Goal: Share content: Share content

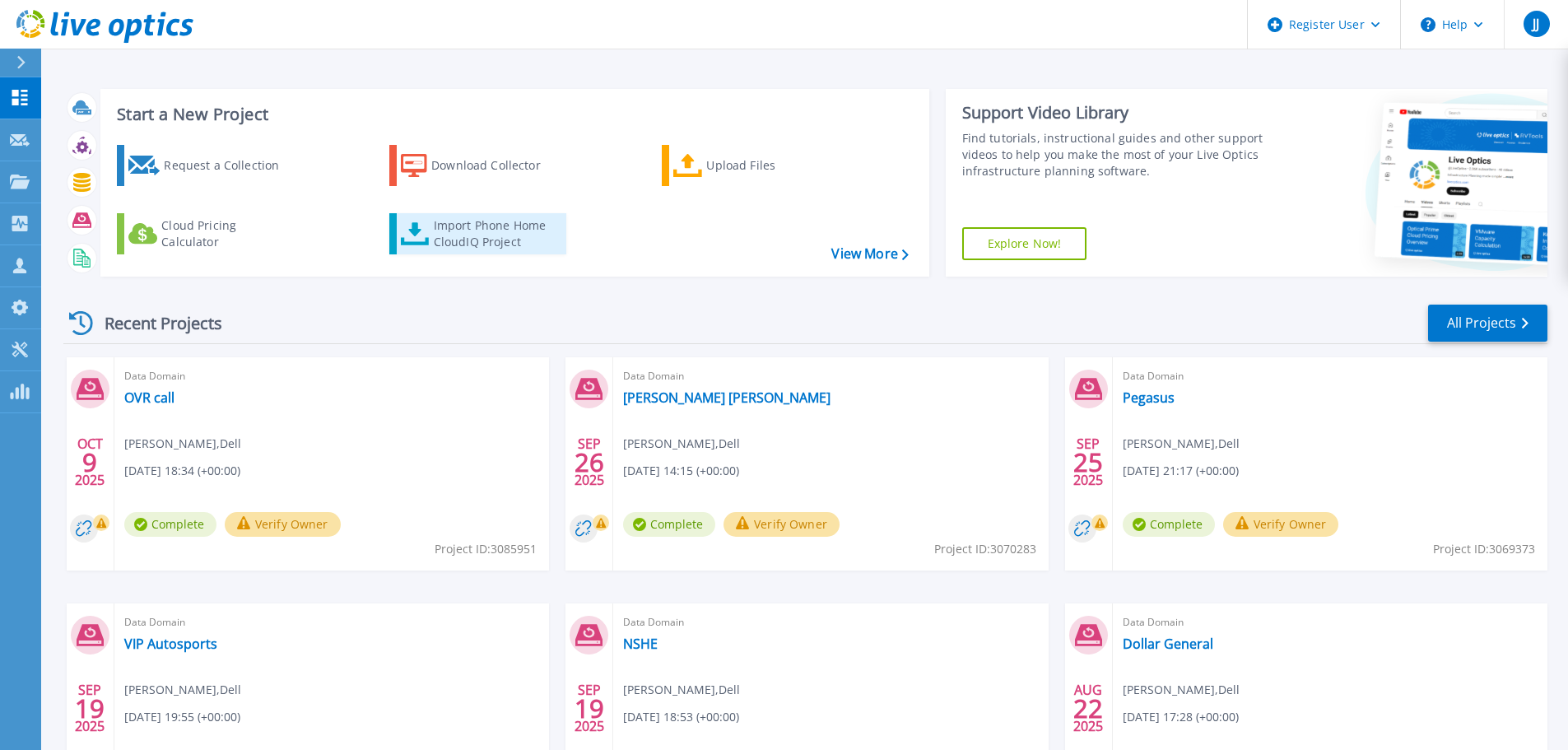
click at [459, 224] on div "Import Phone Home CloudIQ Project" at bounding box center [498, 234] width 129 height 33
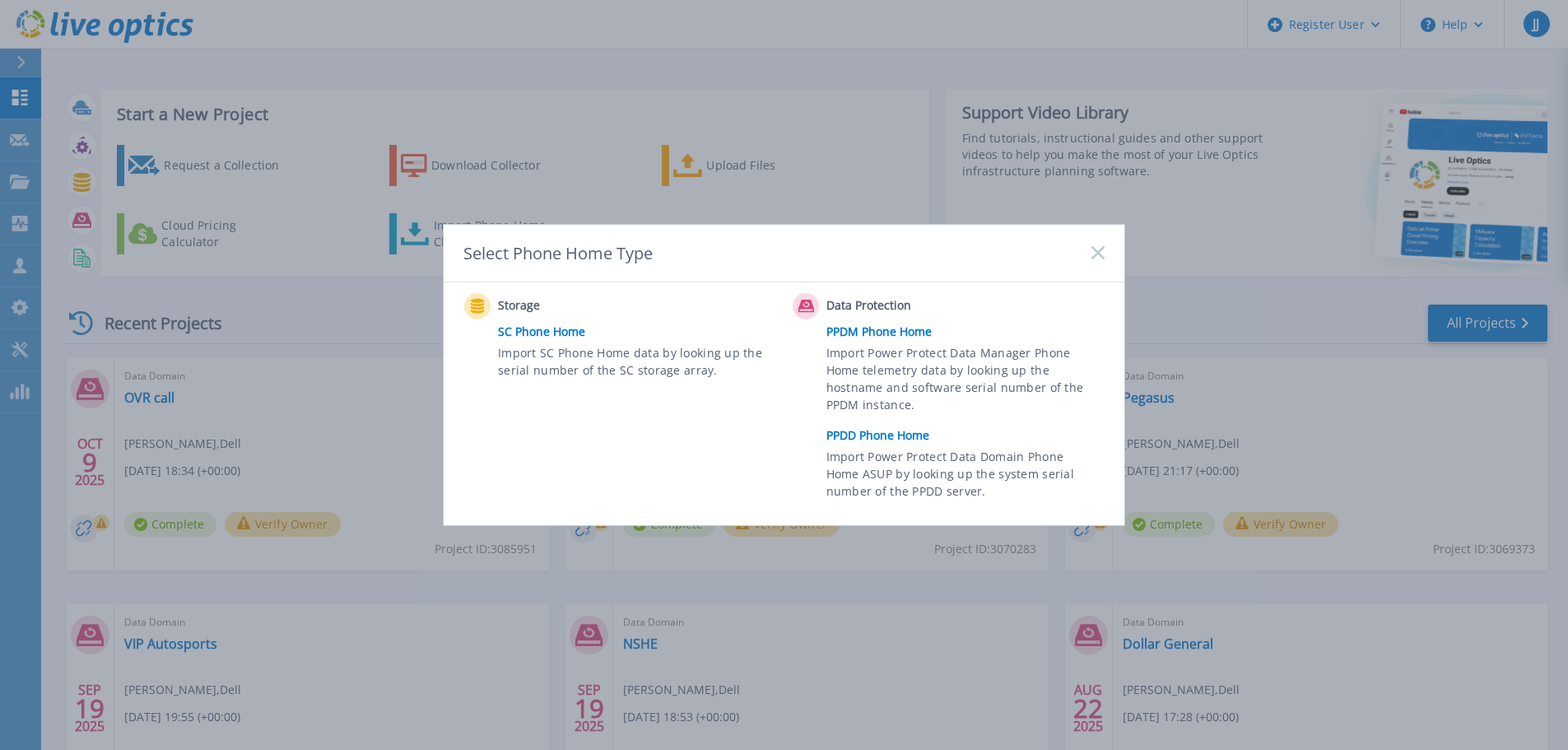
click at [883, 441] on link "PPDD Phone Home" at bounding box center [970, 435] width 287 height 24
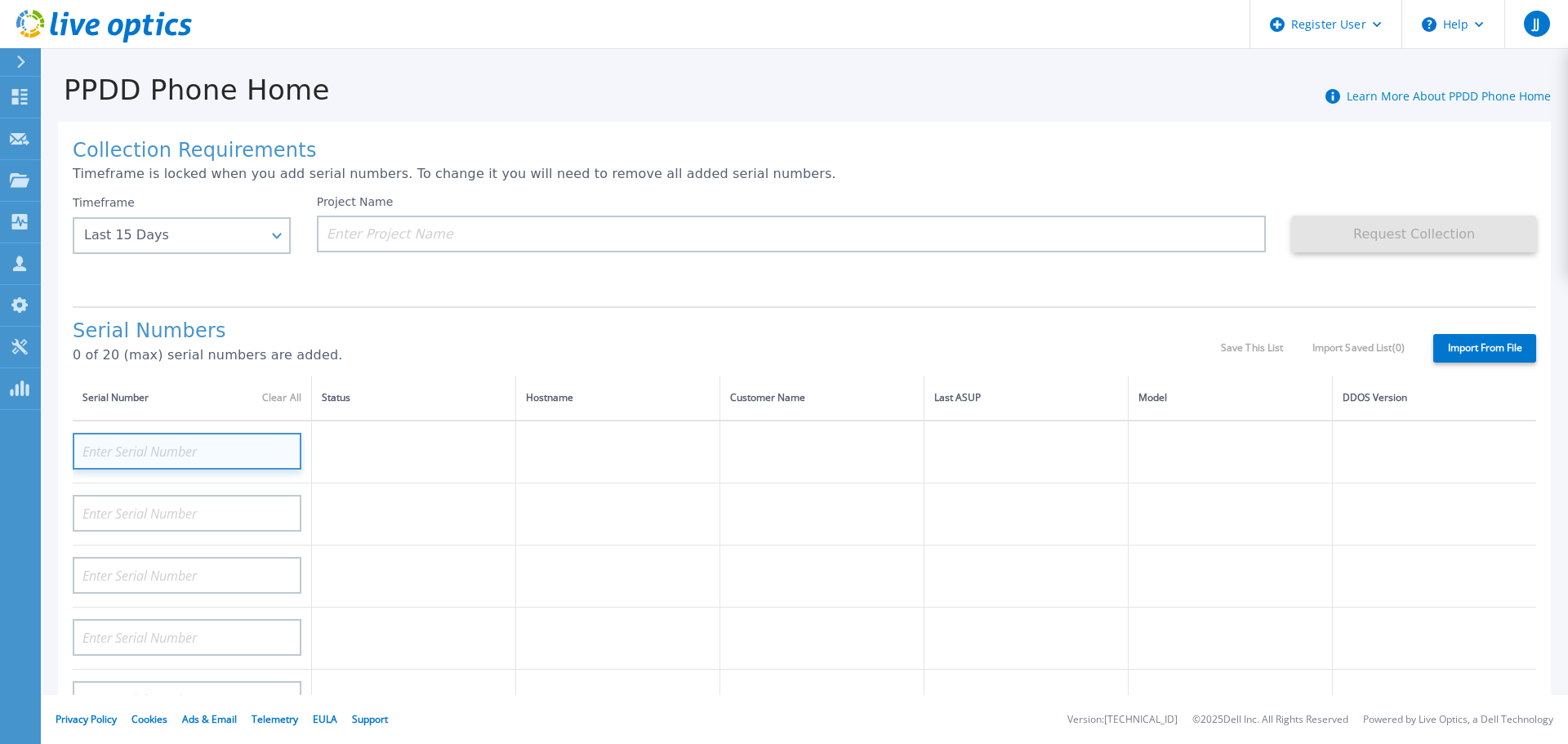
click at [130, 442] on input at bounding box center [186, 451] width 229 height 37
type input "APX00234905128"
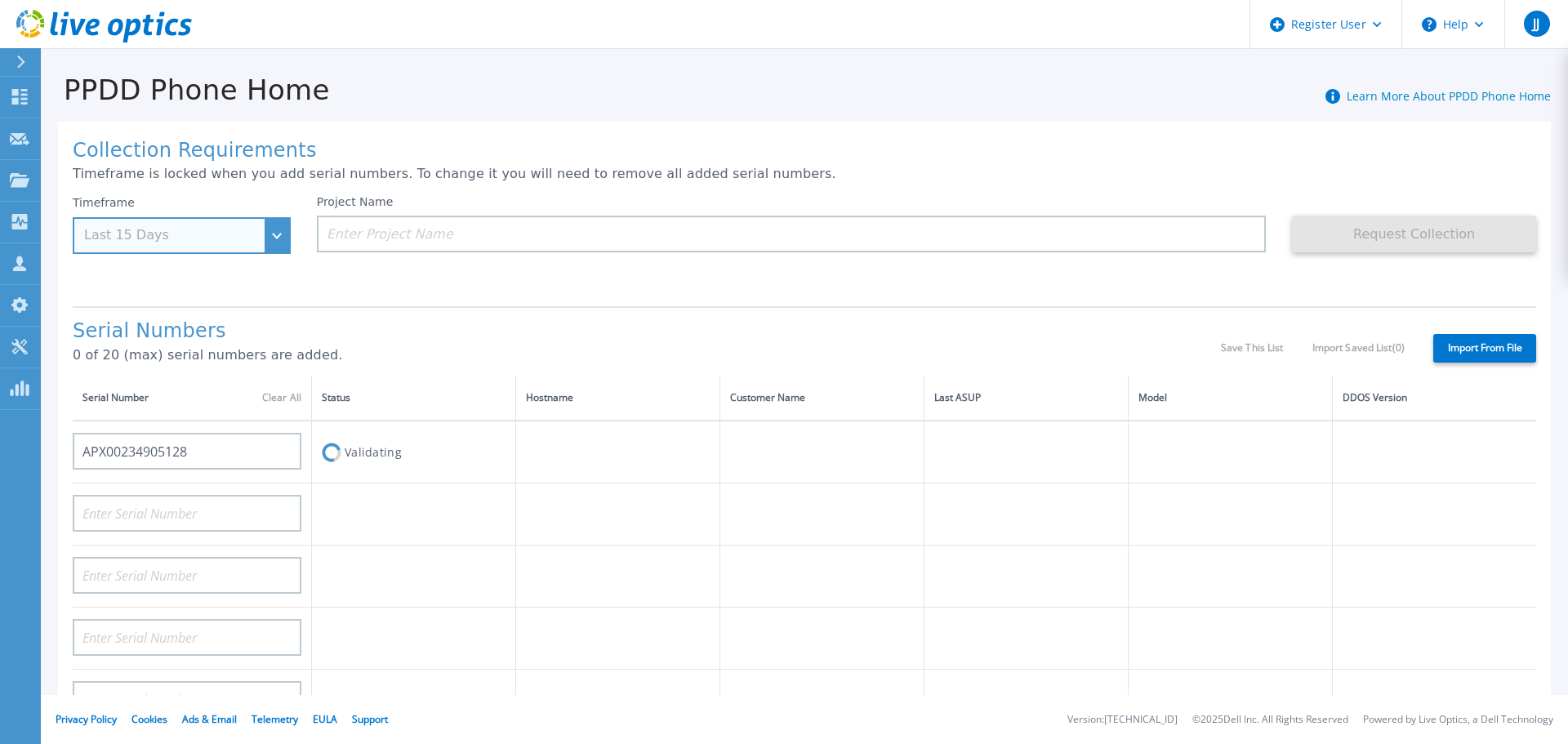
click at [270, 235] on div "Timeframe Last 15 Days" at bounding box center [181, 224] width 218 height 59
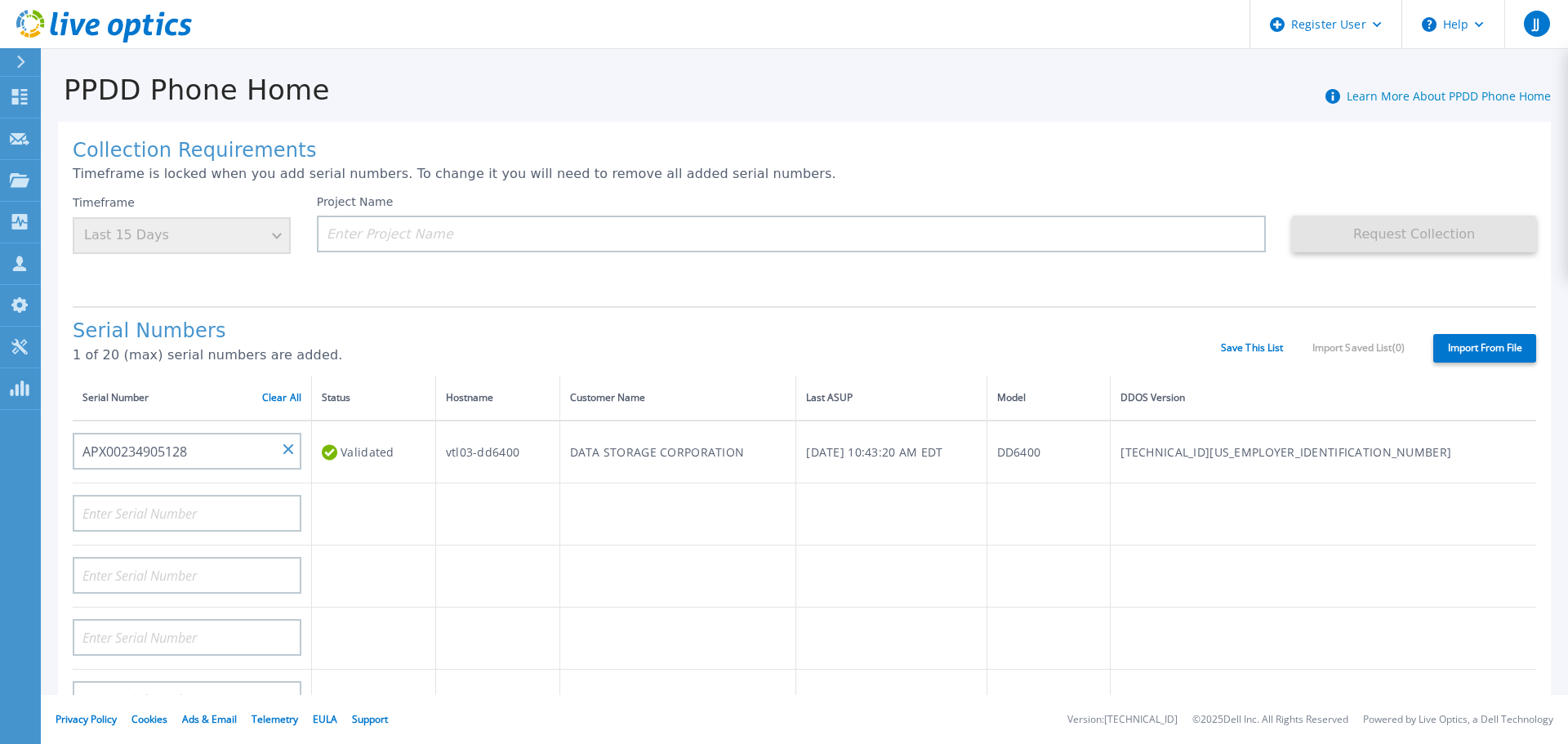
click at [276, 228] on div "Timeframe Last 15 Days" at bounding box center [181, 224] width 218 height 59
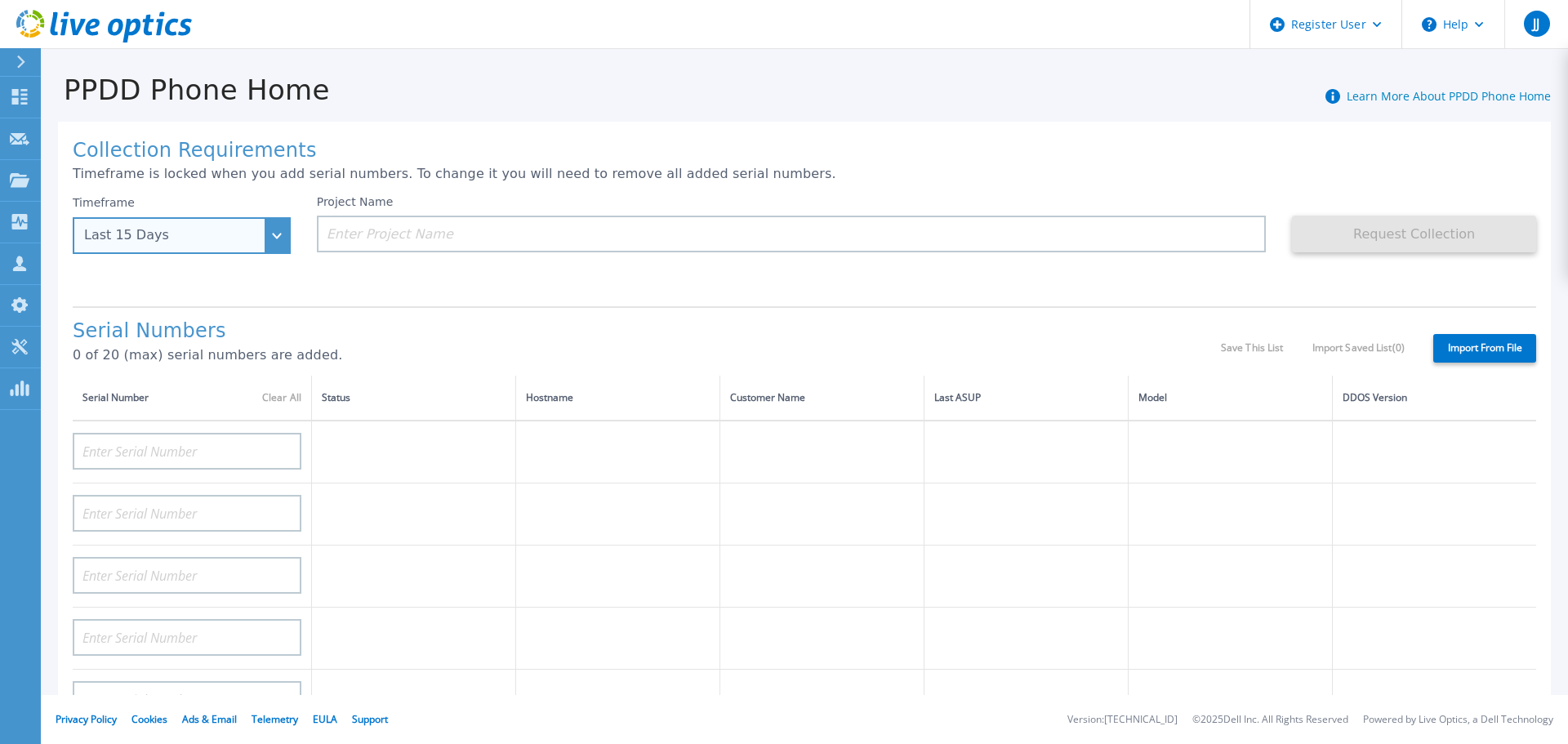
click at [273, 225] on div "Last 15 Days" at bounding box center [181, 235] width 218 height 37
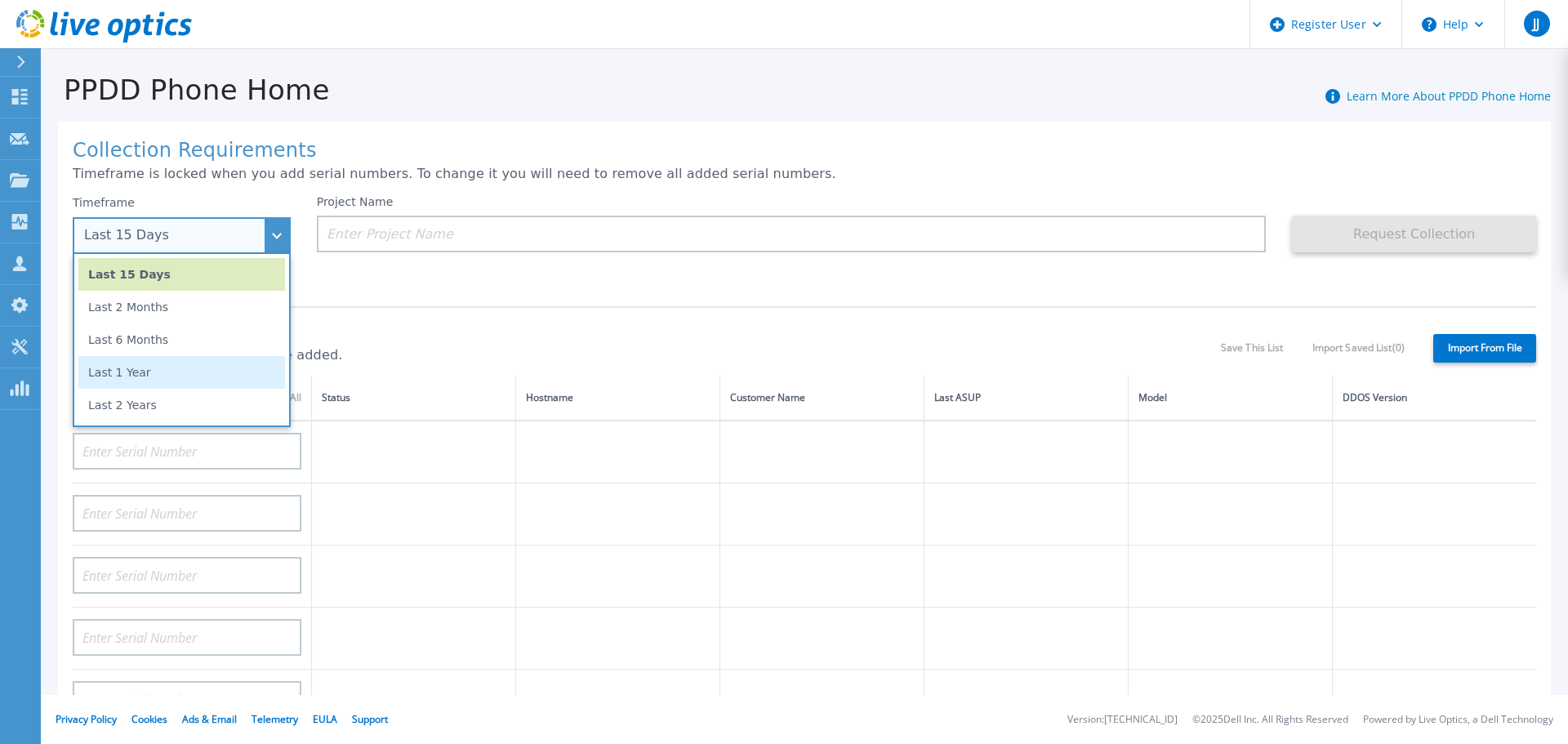
click at [171, 385] on li "Last 1 Year" at bounding box center [182, 372] width 207 height 33
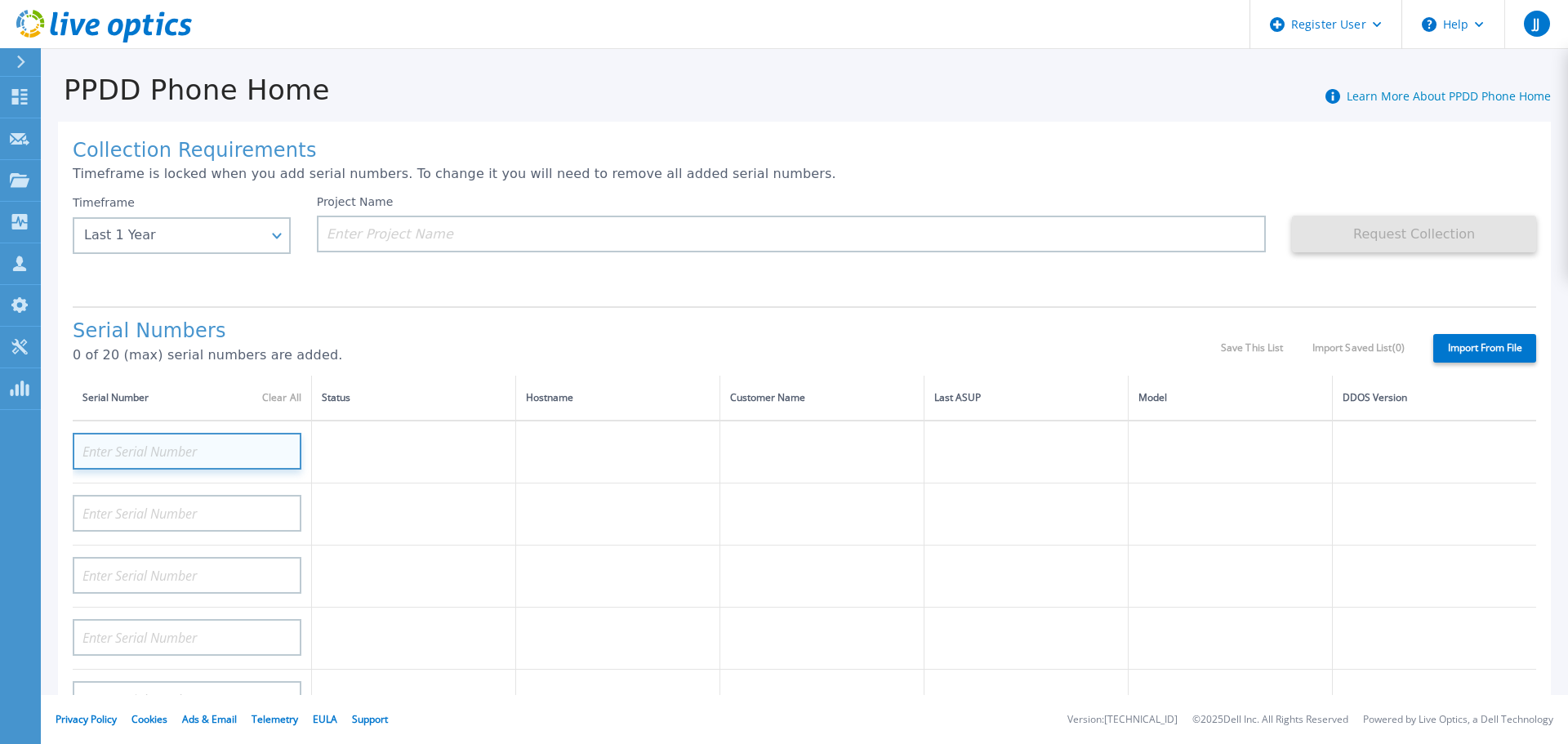
click at [160, 453] on input at bounding box center [186, 451] width 229 height 37
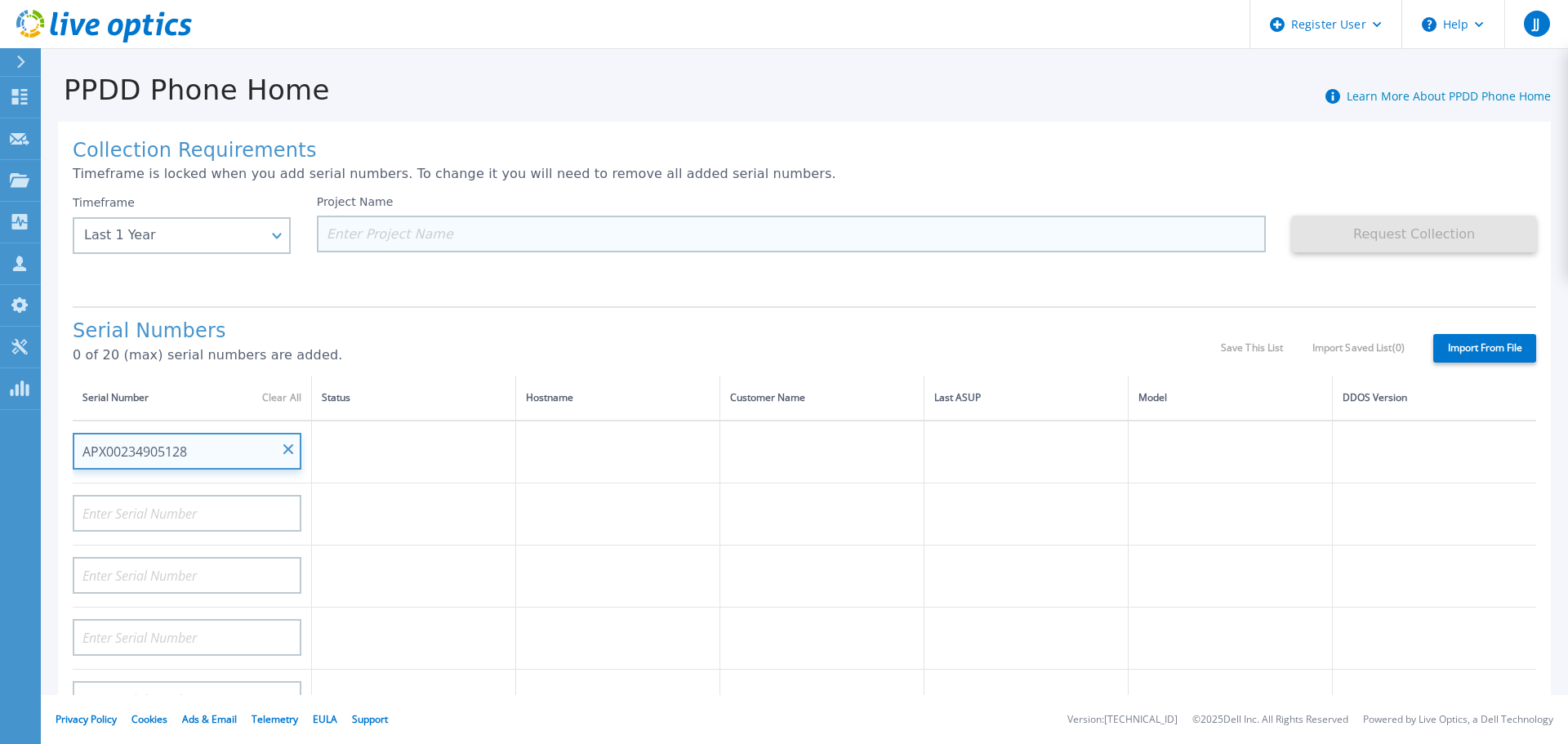
type input "APX00234905128"
click at [405, 234] on input at bounding box center [792, 234] width 950 height 37
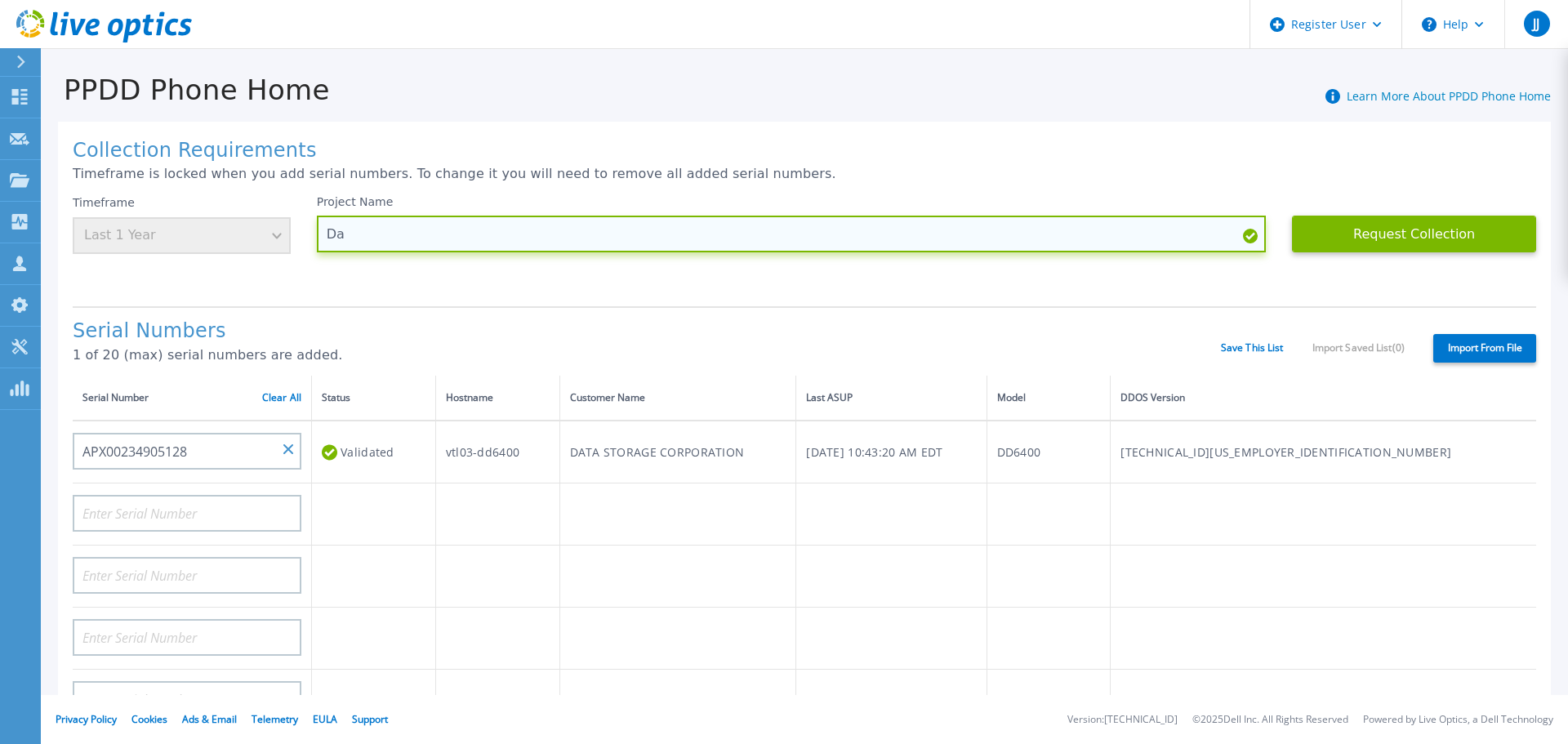
type input "D"
click at [429, 239] on input "Matt Bingham -" at bounding box center [792, 234] width 950 height 37
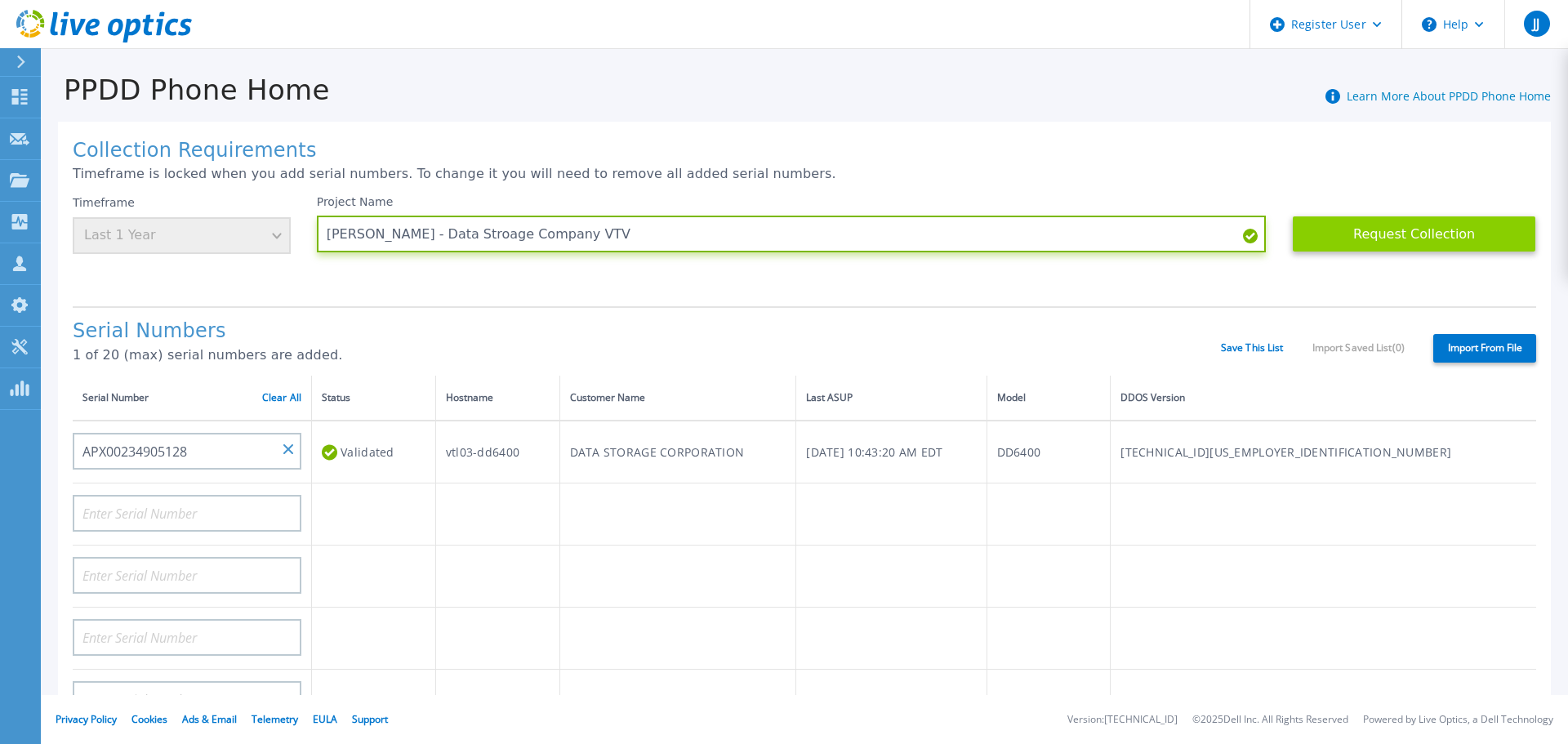
type input "Matt Bingaman - Data Stroage Company VTV"
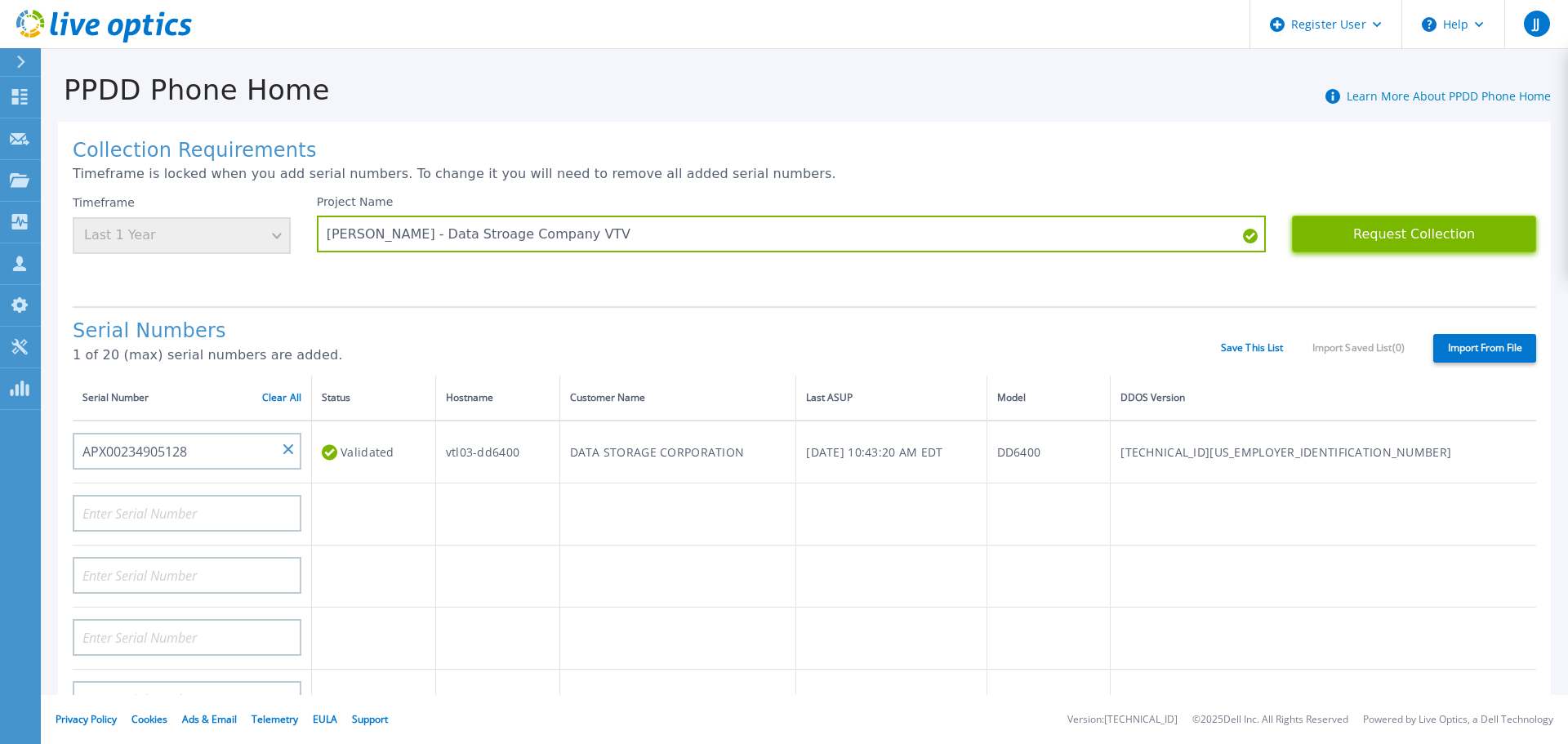
click at [1350, 247] on button "Request Collection" at bounding box center [1414, 234] width 244 height 37
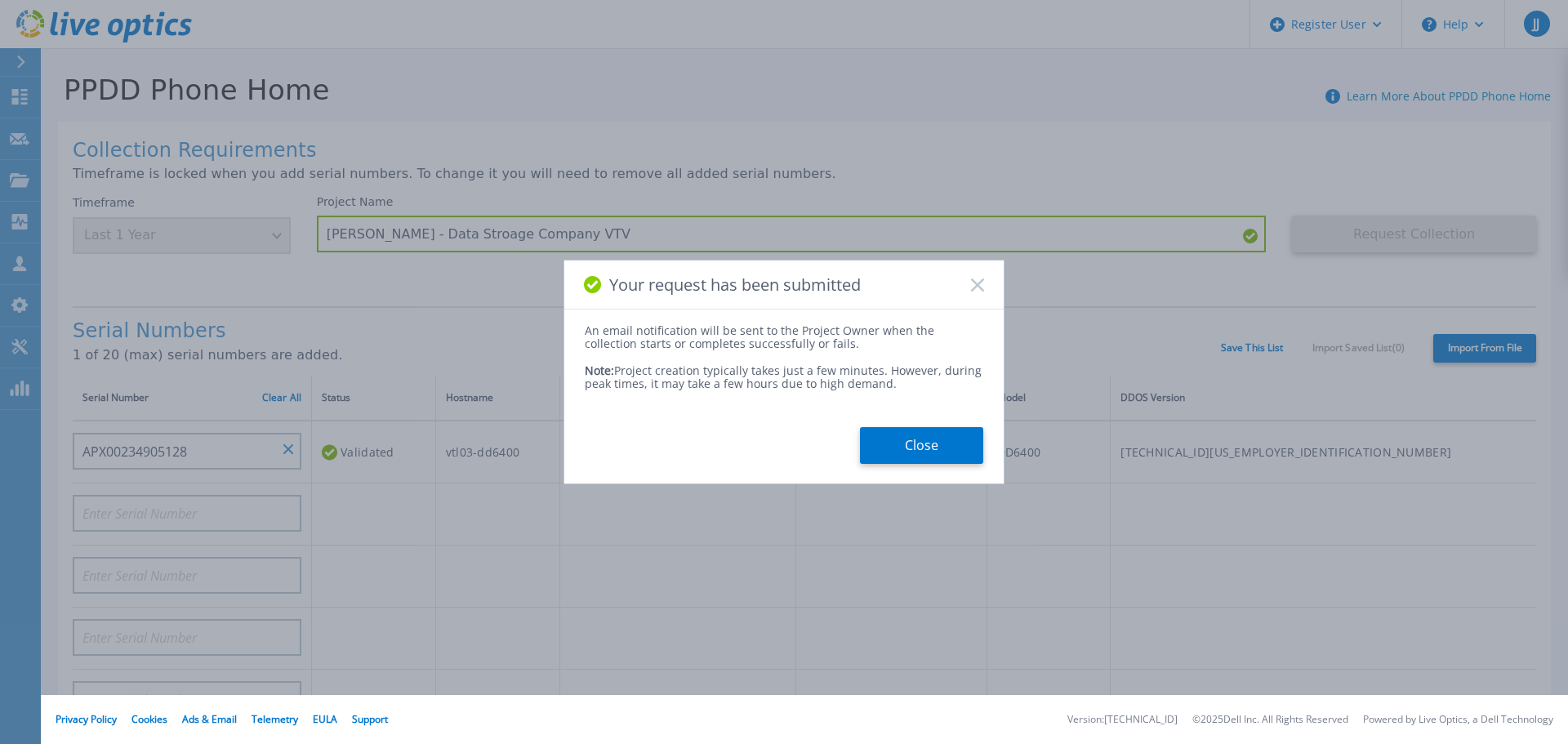
click at [905, 441] on button "Close" at bounding box center [921, 445] width 123 height 37
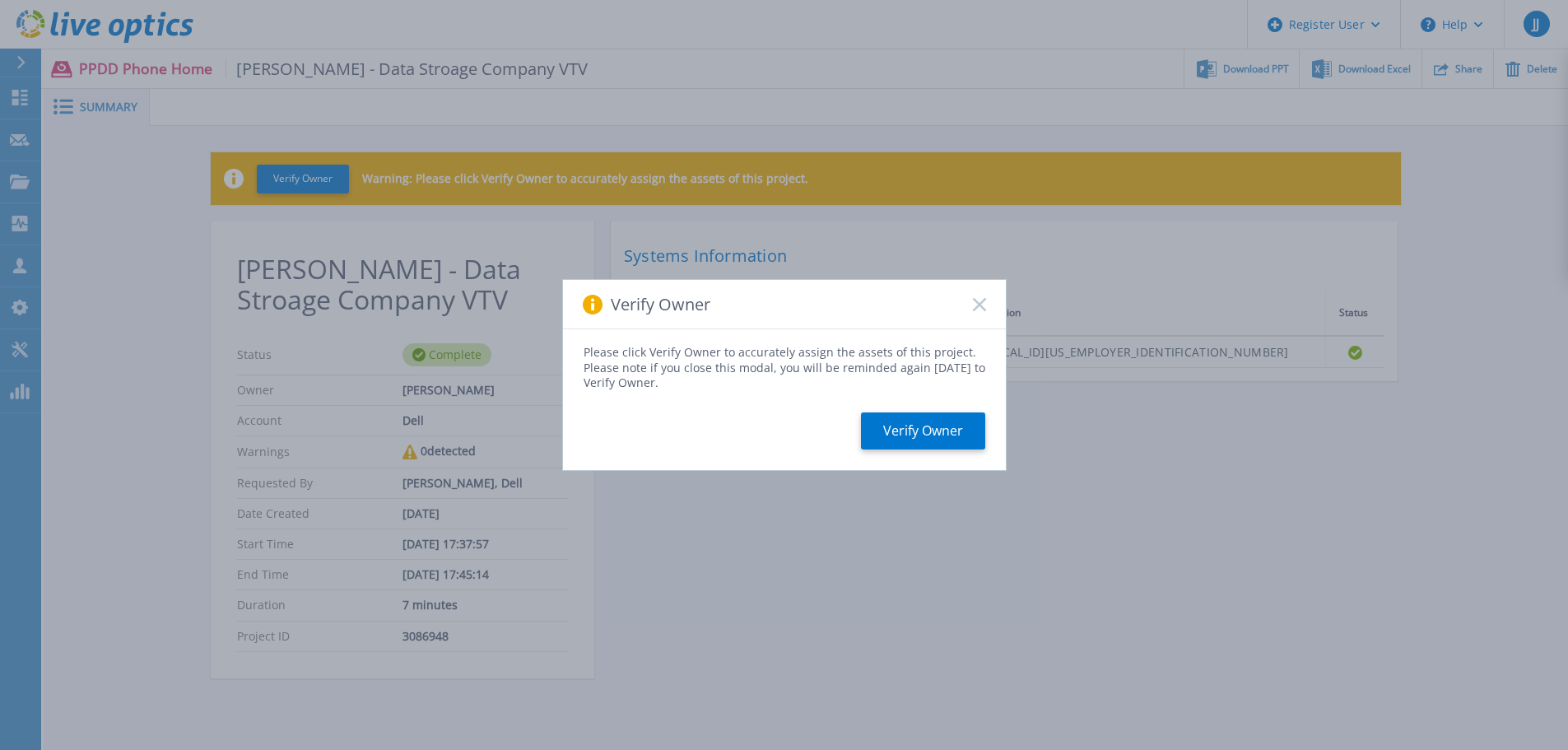
click at [978, 302] on icon at bounding box center [980, 304] width 13 height 13
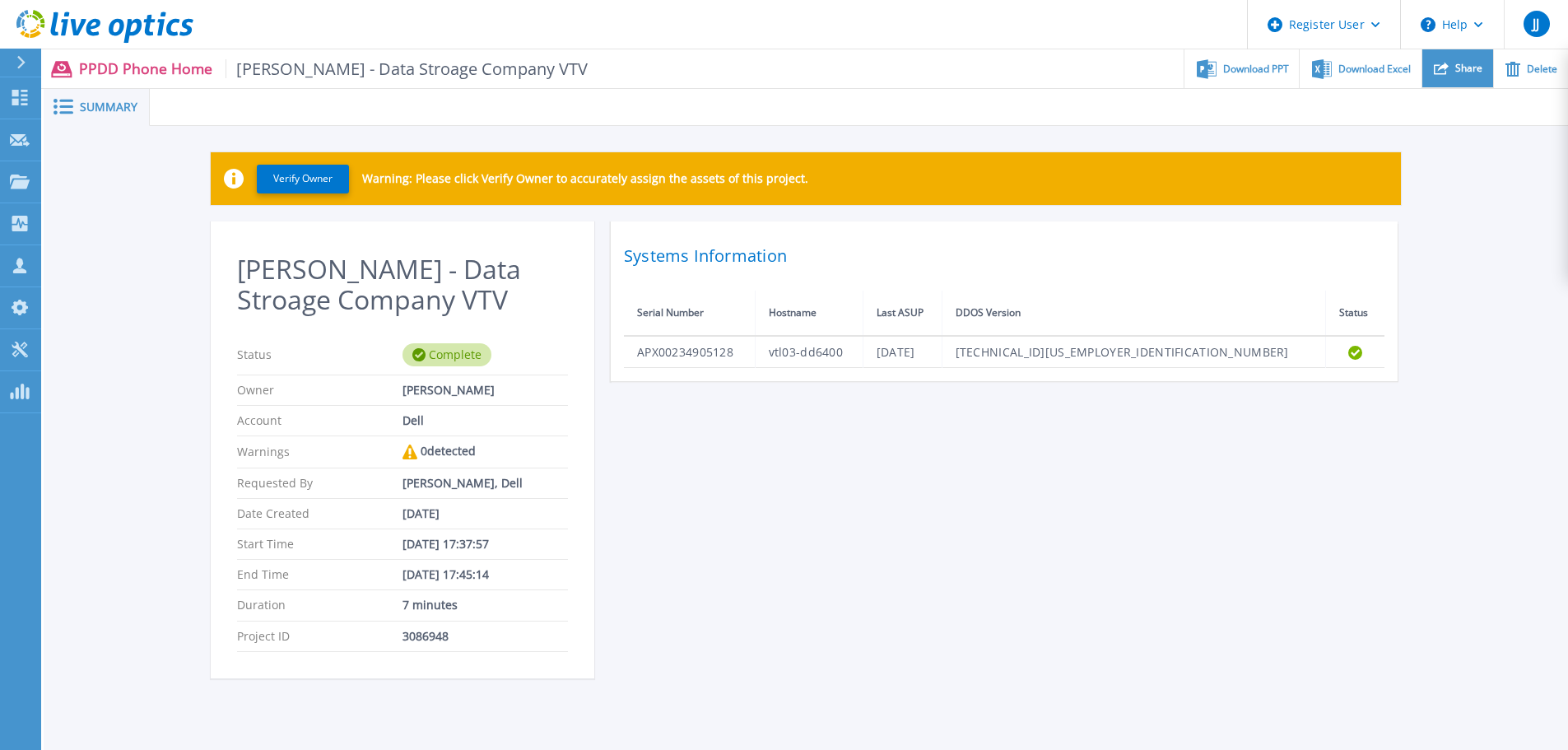
click at [1479, 56] on div "Share" at bounding box center [1458, 69] width 70 height 39
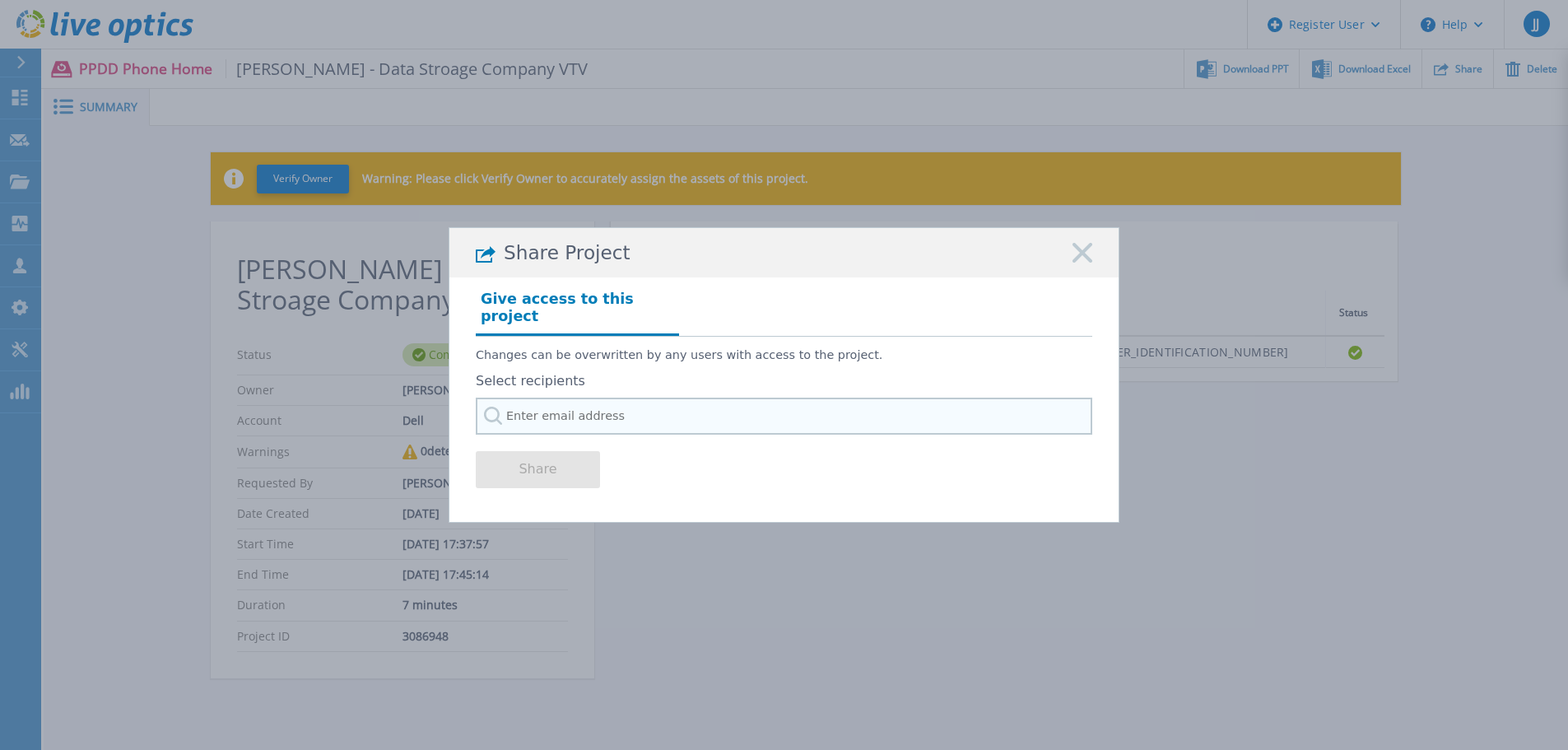
click at [594, 407] on input "text" at bounding box center [783, 415] width 616 height 37
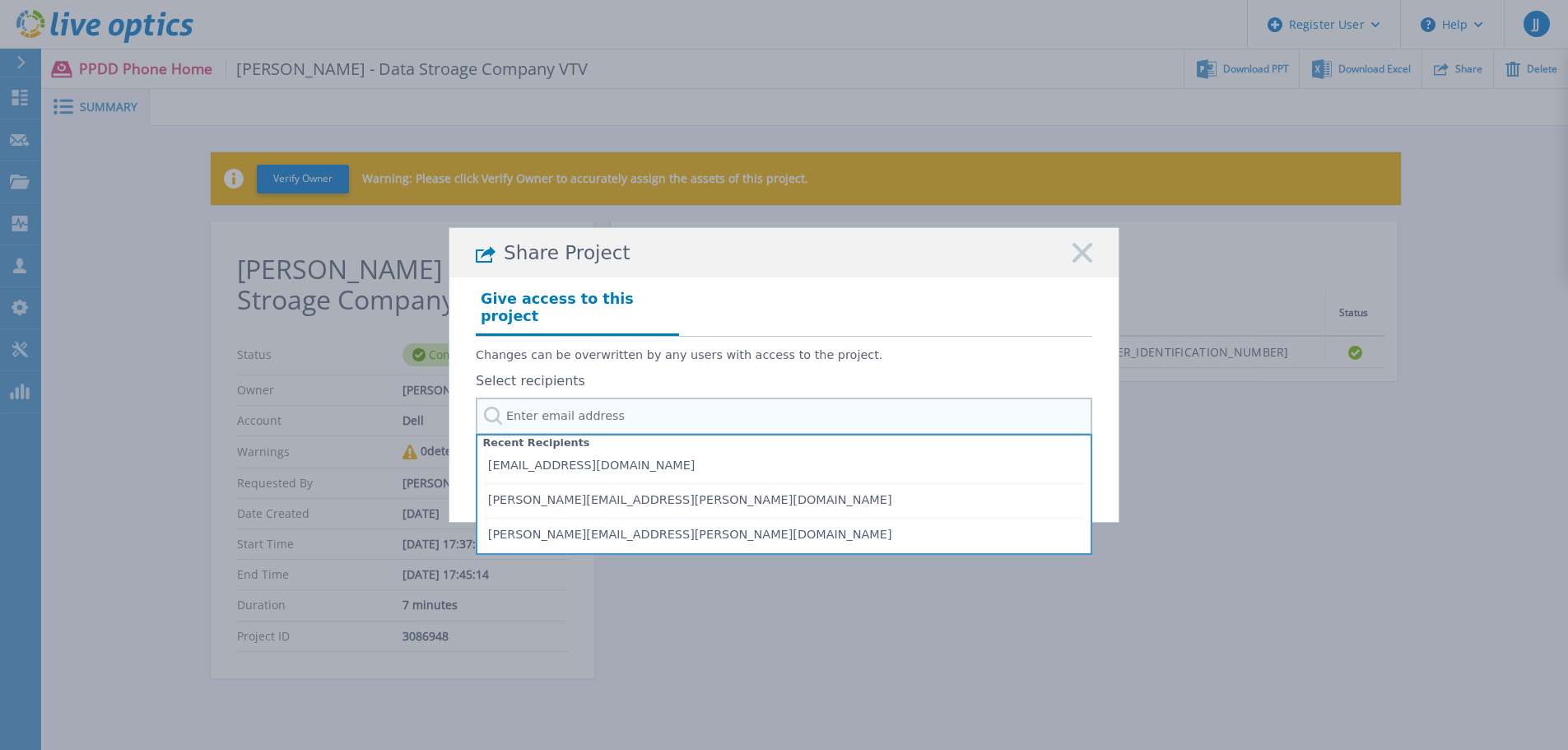
paste input "matt.bingaman@tdsynnex.com"
type input "matt.bingaman@tdsynnex.com"
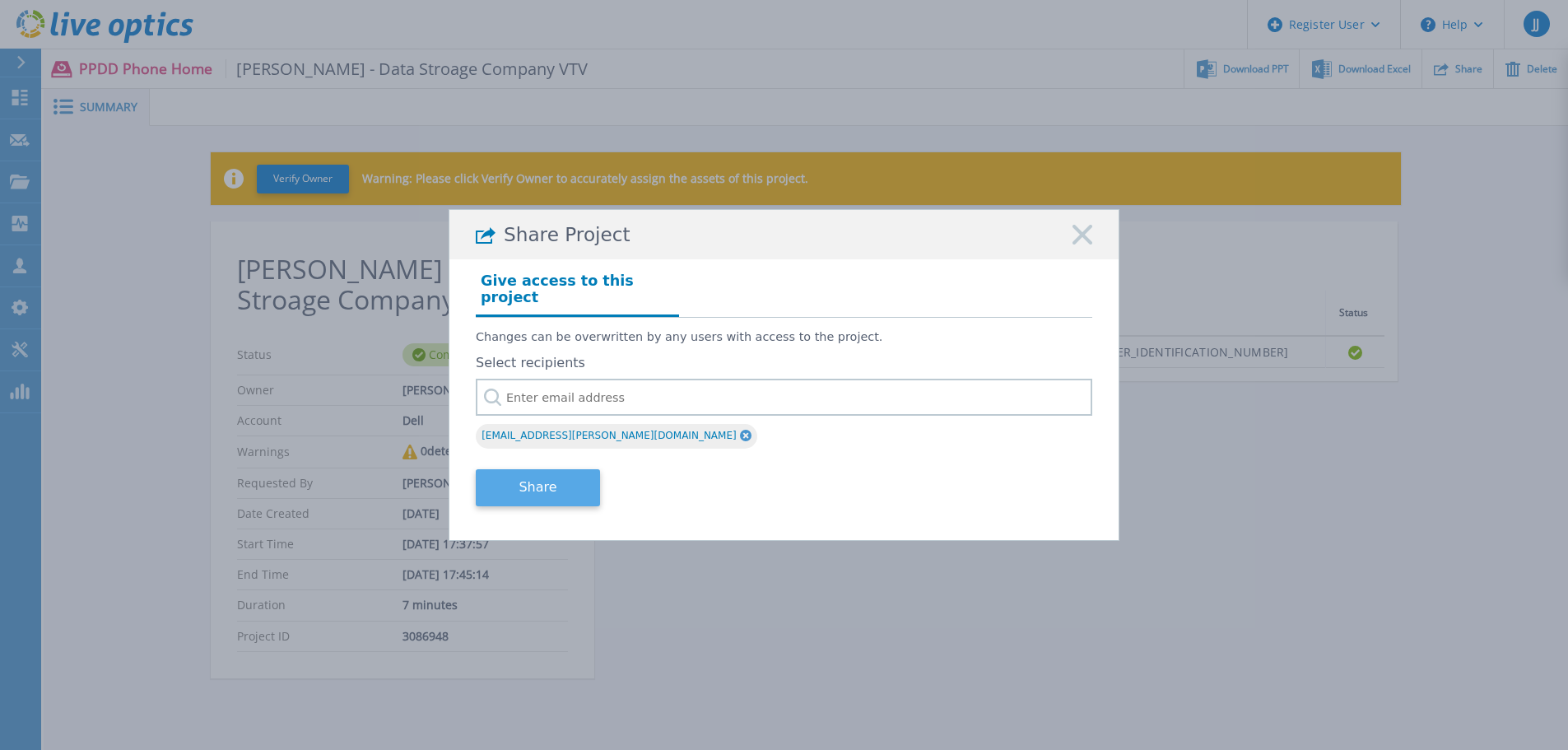
click at [560, 480] on button "Share" at bounding box center [537, 488] width 124 height 37
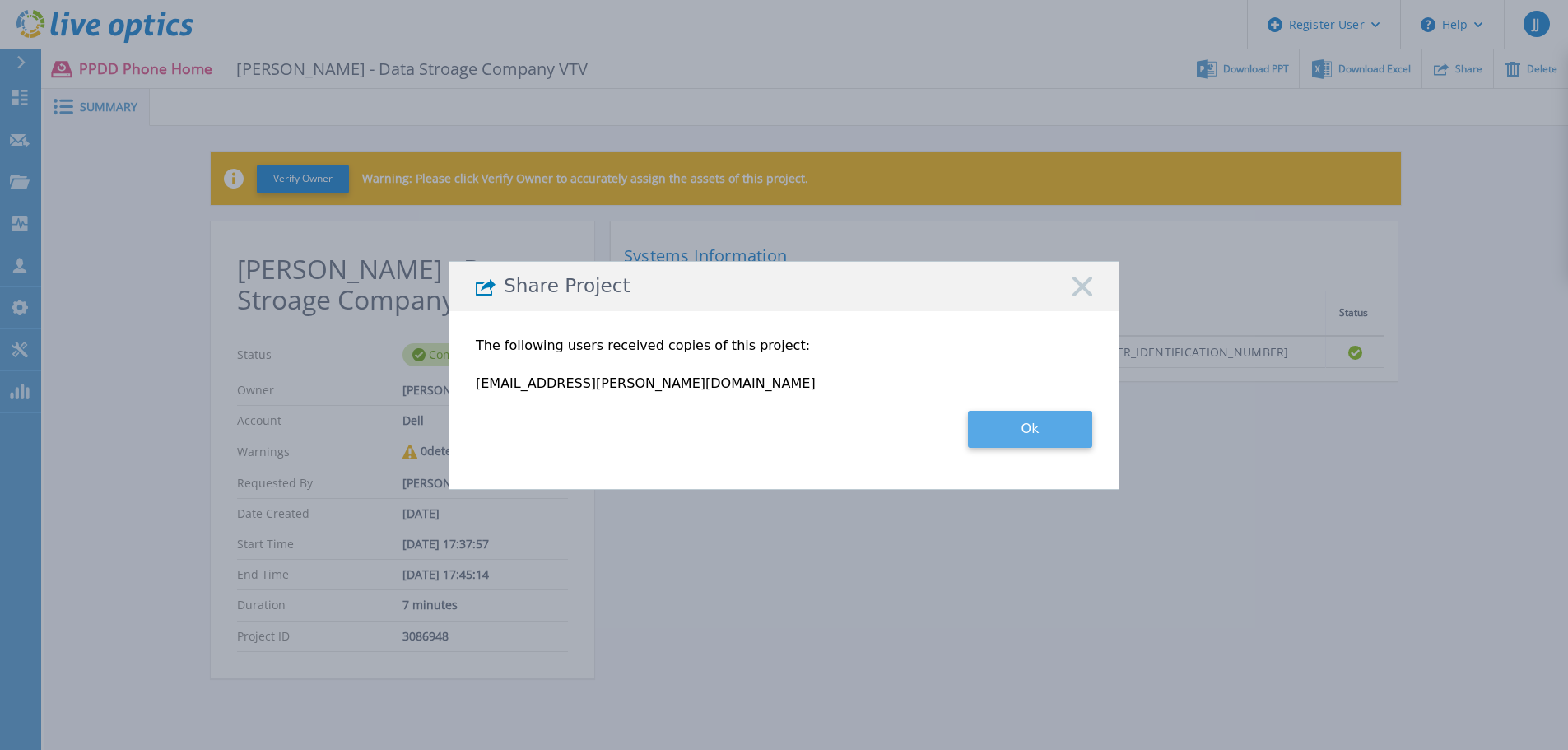
click at [1015, 424] on button "Ok" at bounding box center [1030, 429] width 124 height 37
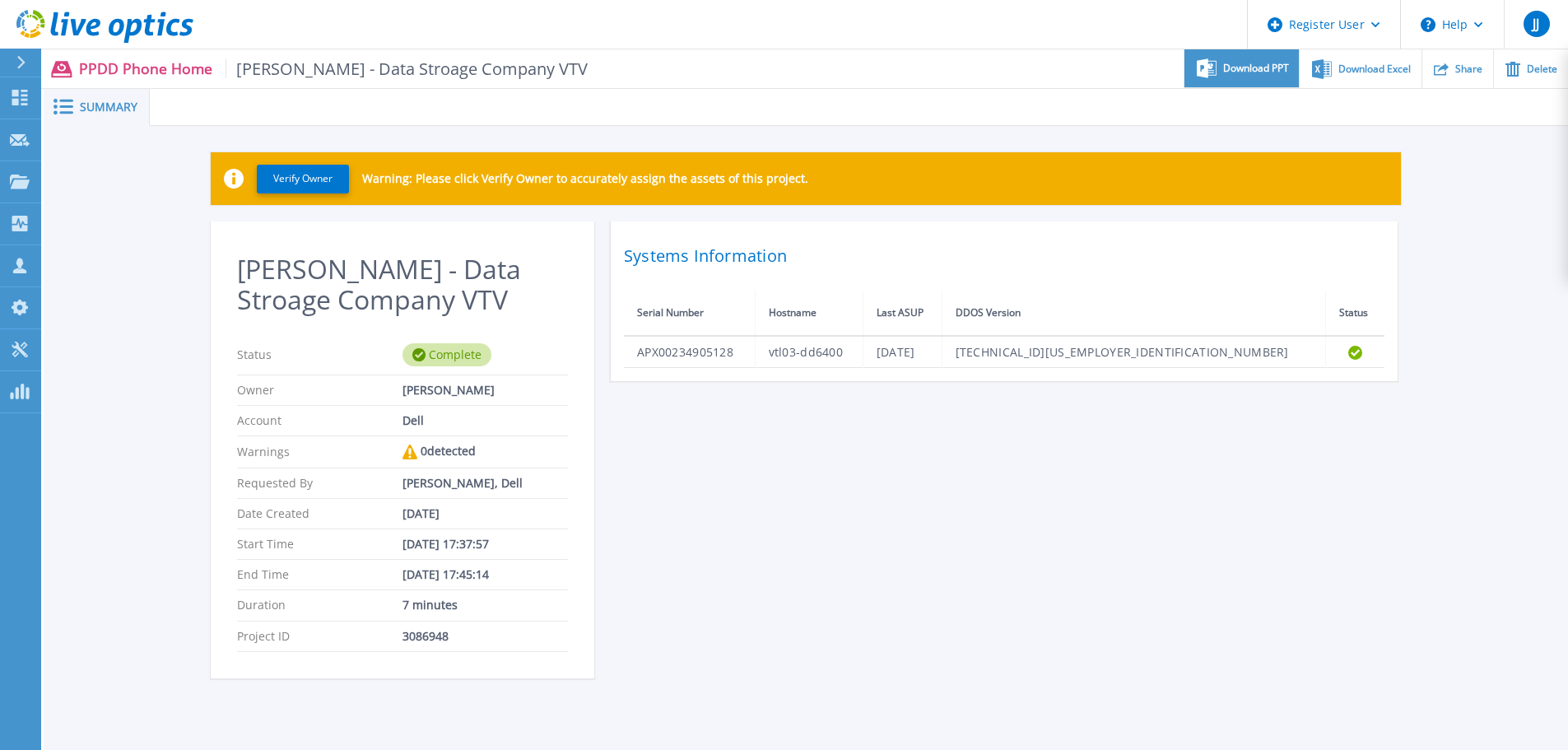
click at [1226, 64] on span "Download PPT" at bounding box center [1256, 68] width 66 height 10
